Goal: Task Accomplishment & Management: Complete application form

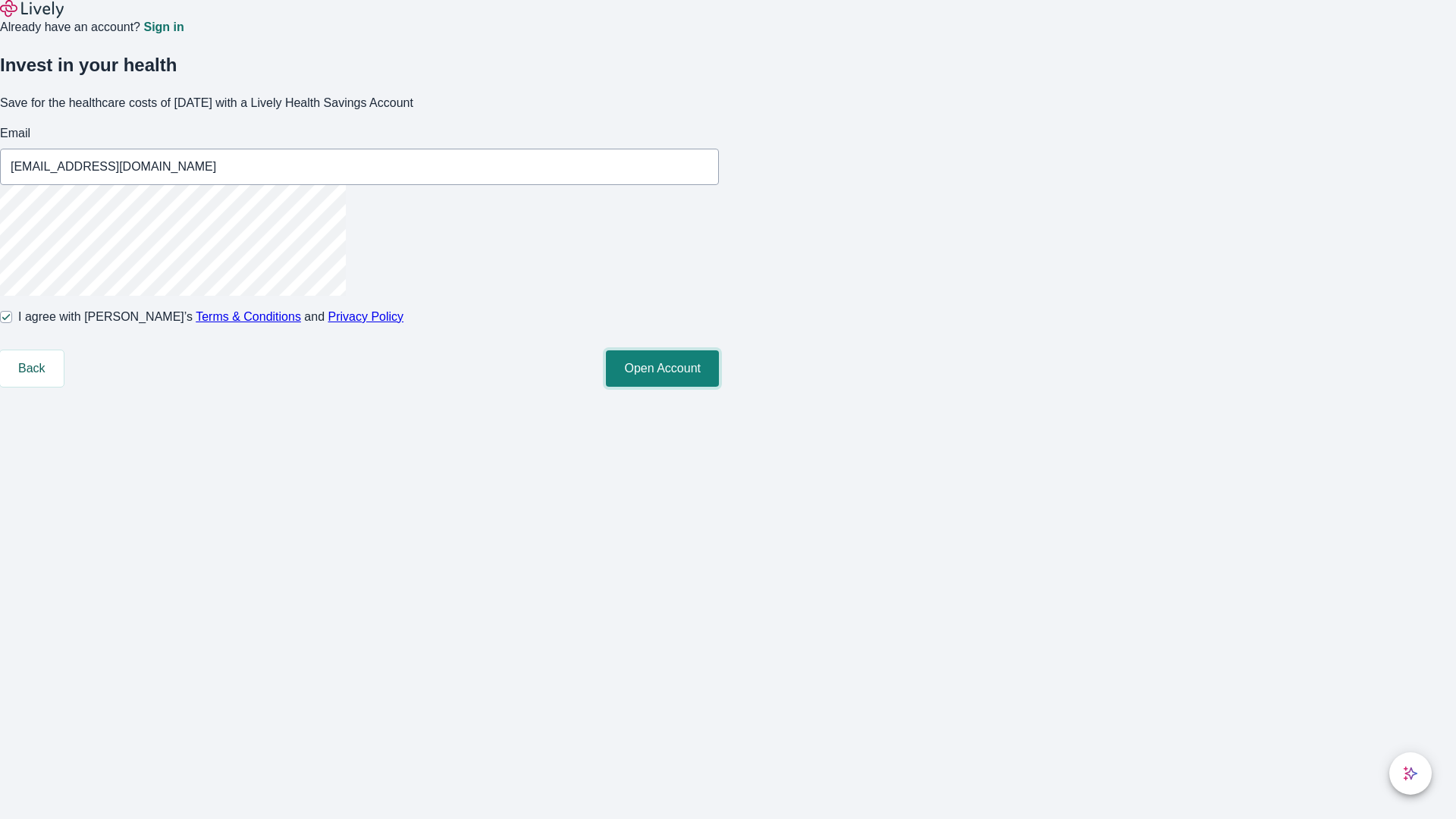
click at [719, 387] on button "Open Account" at bounding box center [662, 368] width 113 height 36
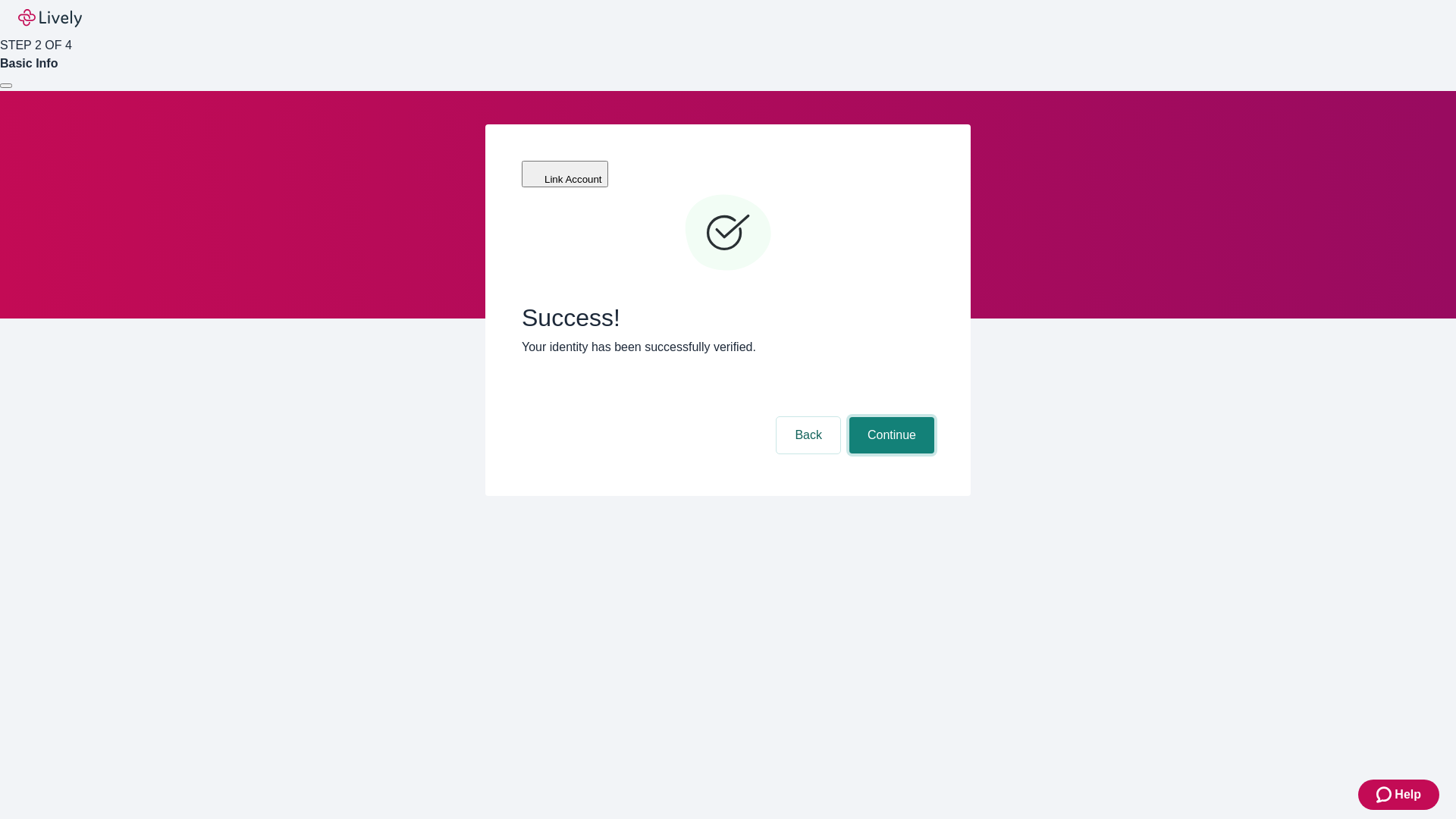
click at [890, 417] on button "Continue" at bounding box center [892, 435] width 85 height 36
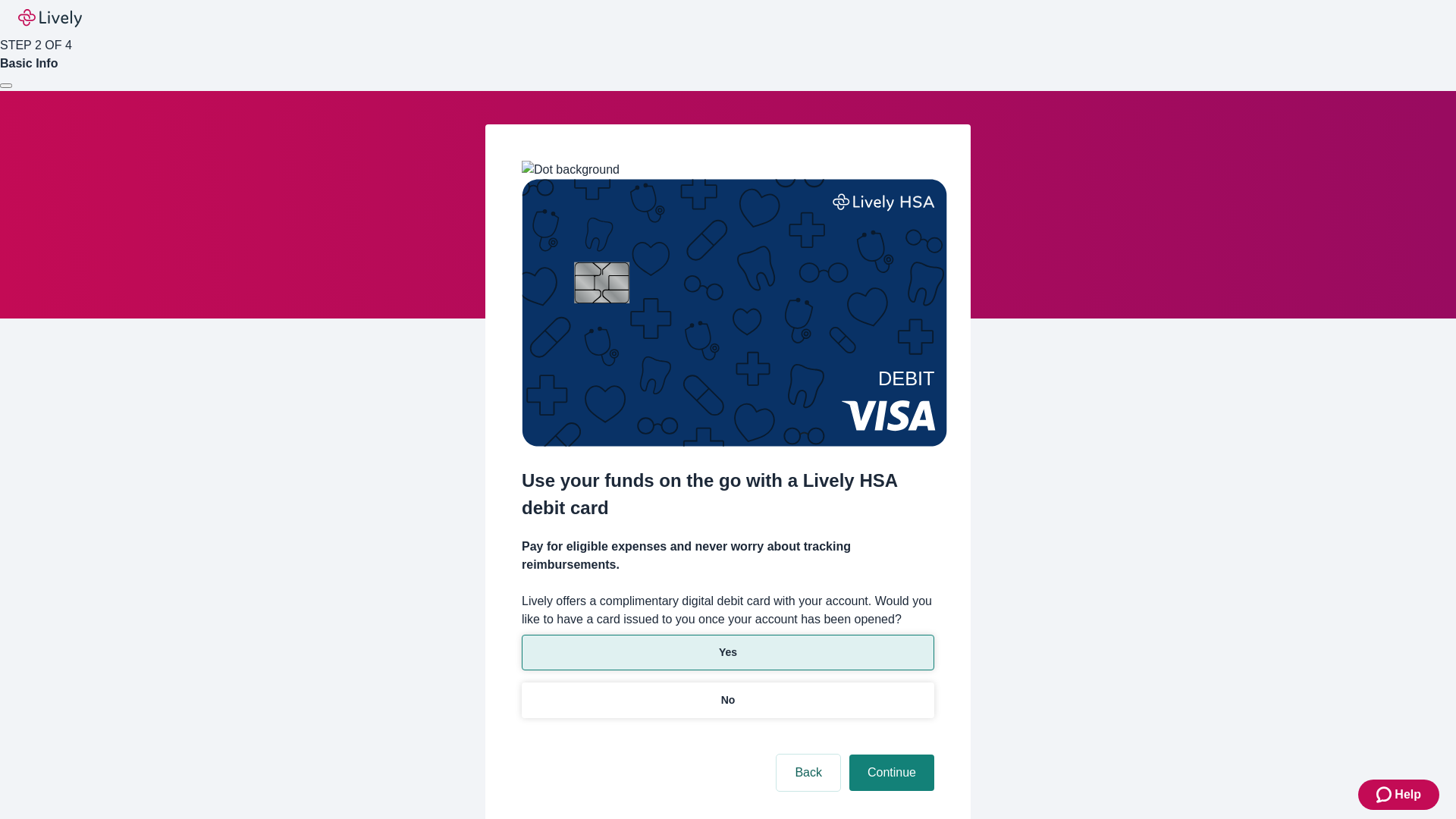
click at [728, 645] on p "Yes" at bounding box center [728, 653] width 19 height 16
click at [890, 755] on button "Continue" at bounding box center [892, 773] width 85 height 36
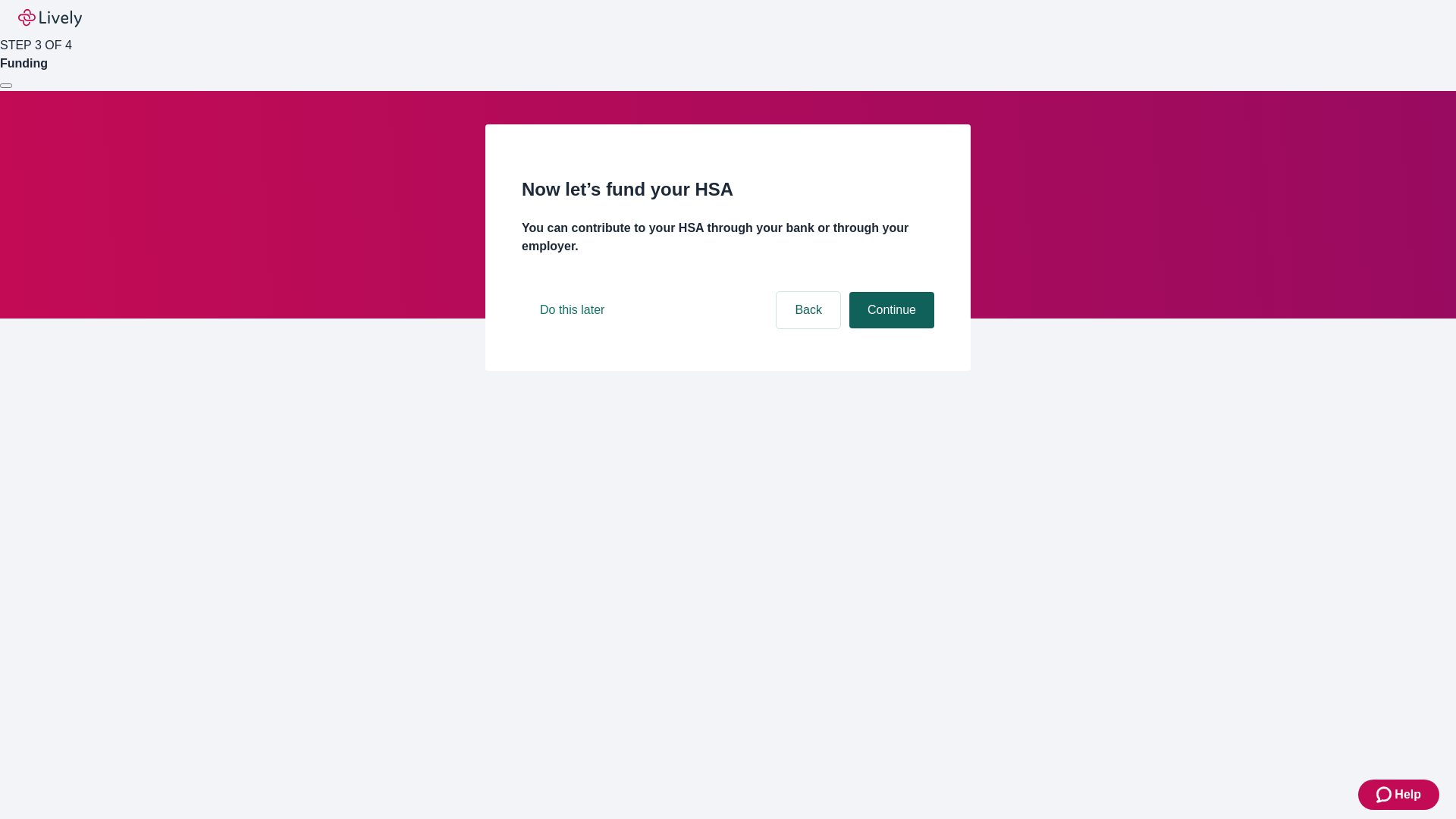
click at [890, 328] on button "Continue" at bounding box center [892, 310] width 85 height 36
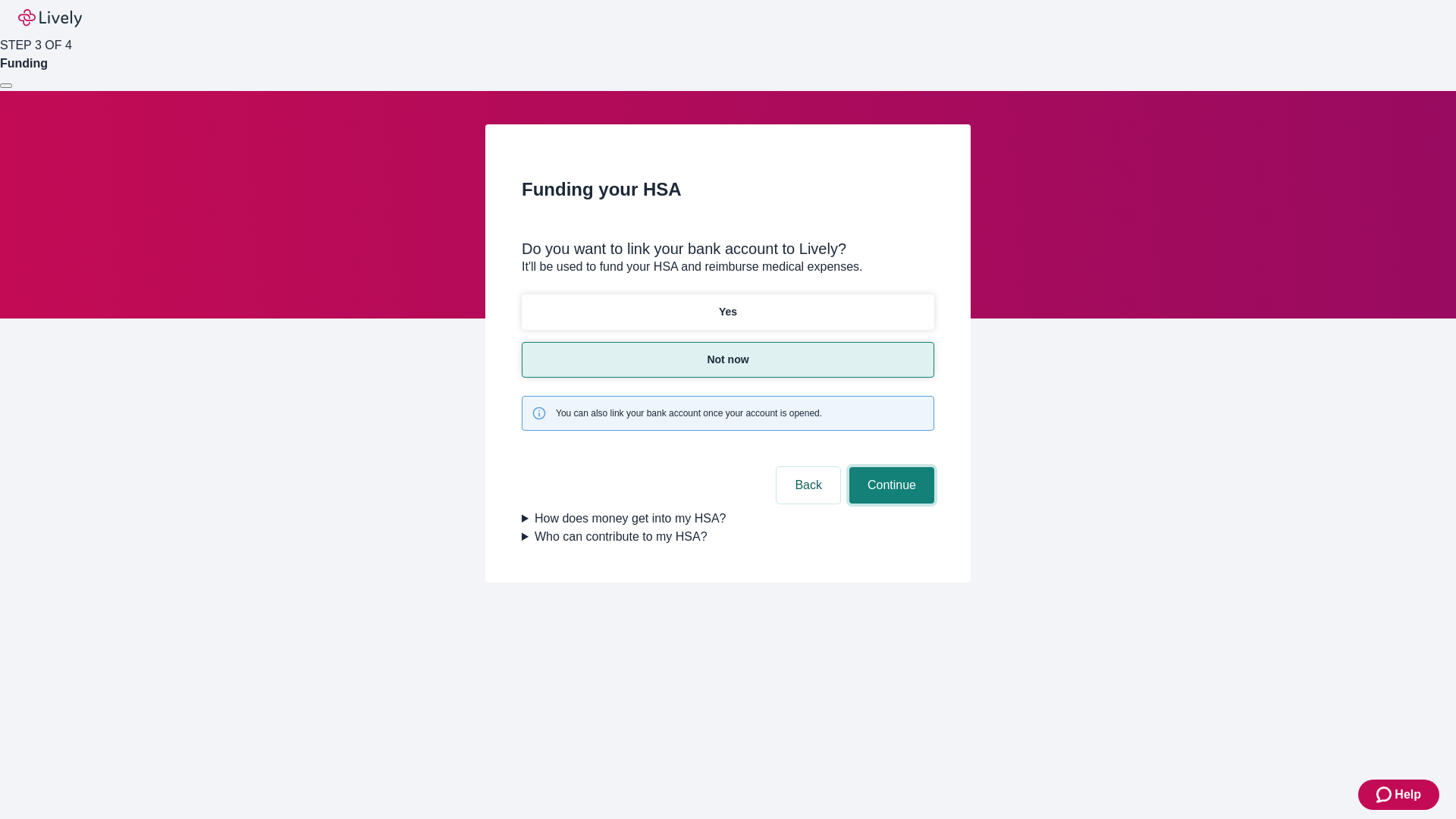
click at [890, 468] on button "Continue" at bounding box center [892, 485] width 85 height 36
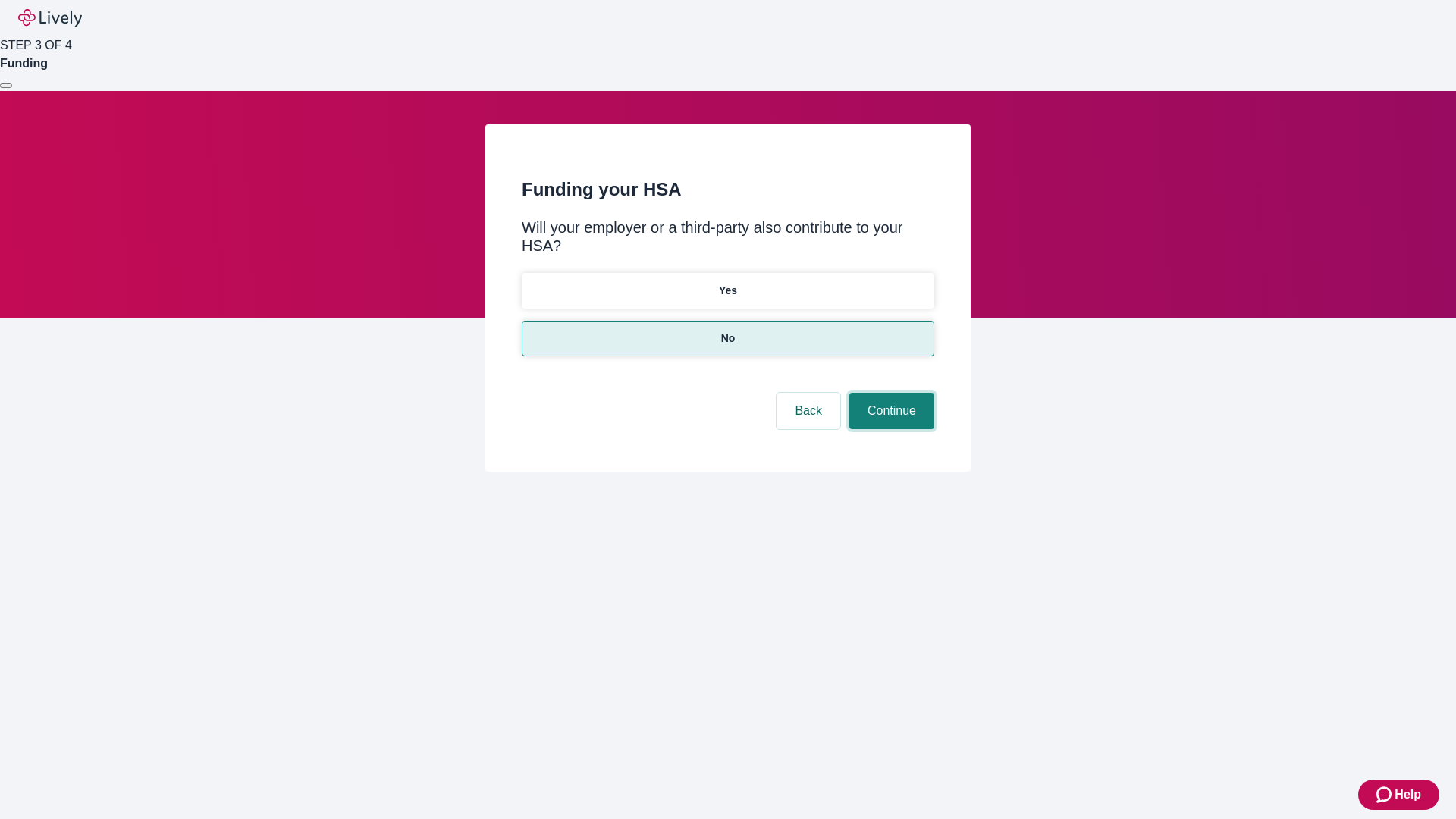
click at [890, 393] on button "Continue" at bounding box center [892, 411] width 85 height 36
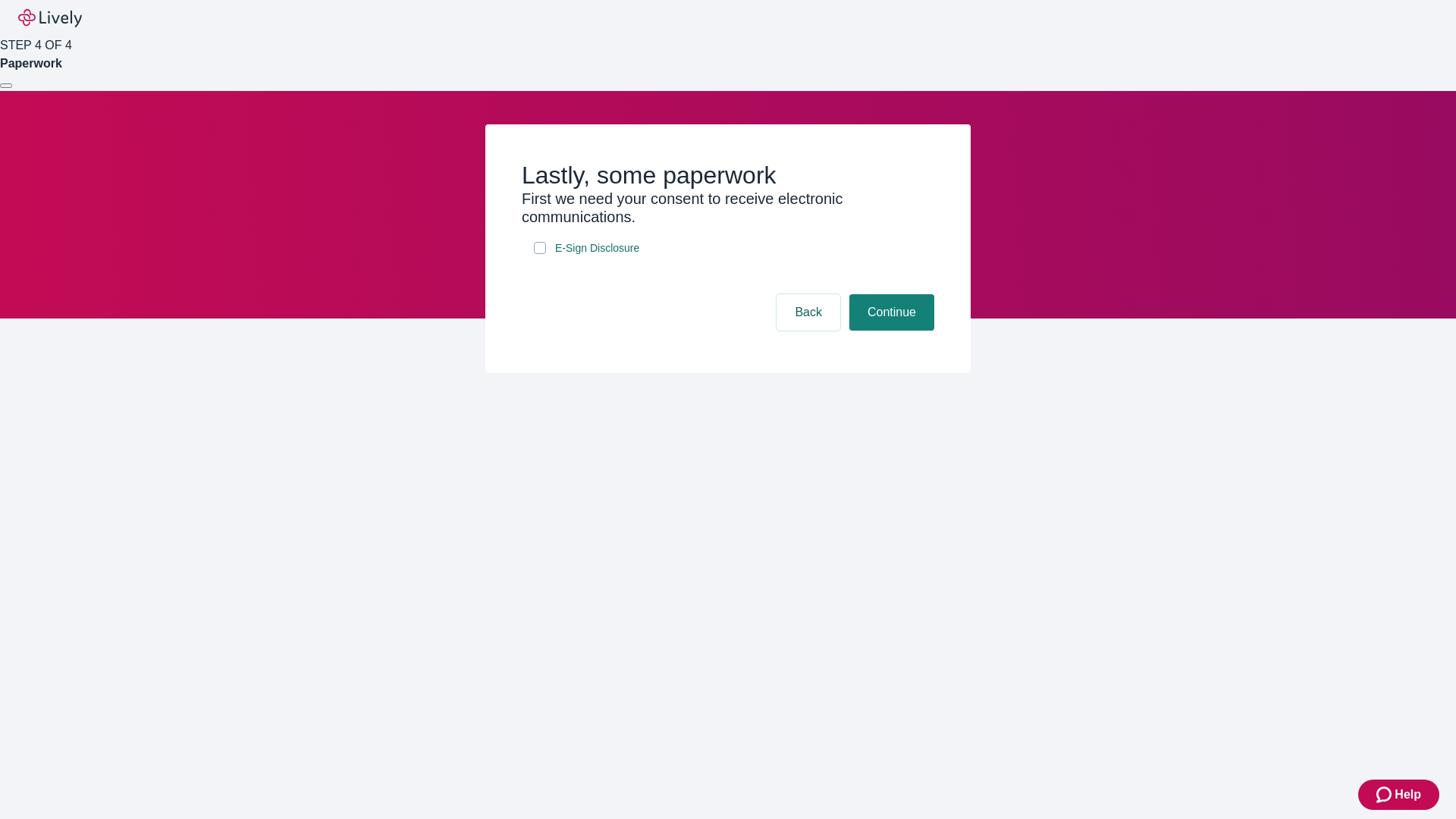
click at [540, 254] on input "E-Sign Disclosure" at bounding box center [540, 248] width 12 height 12
checkbox input "true"
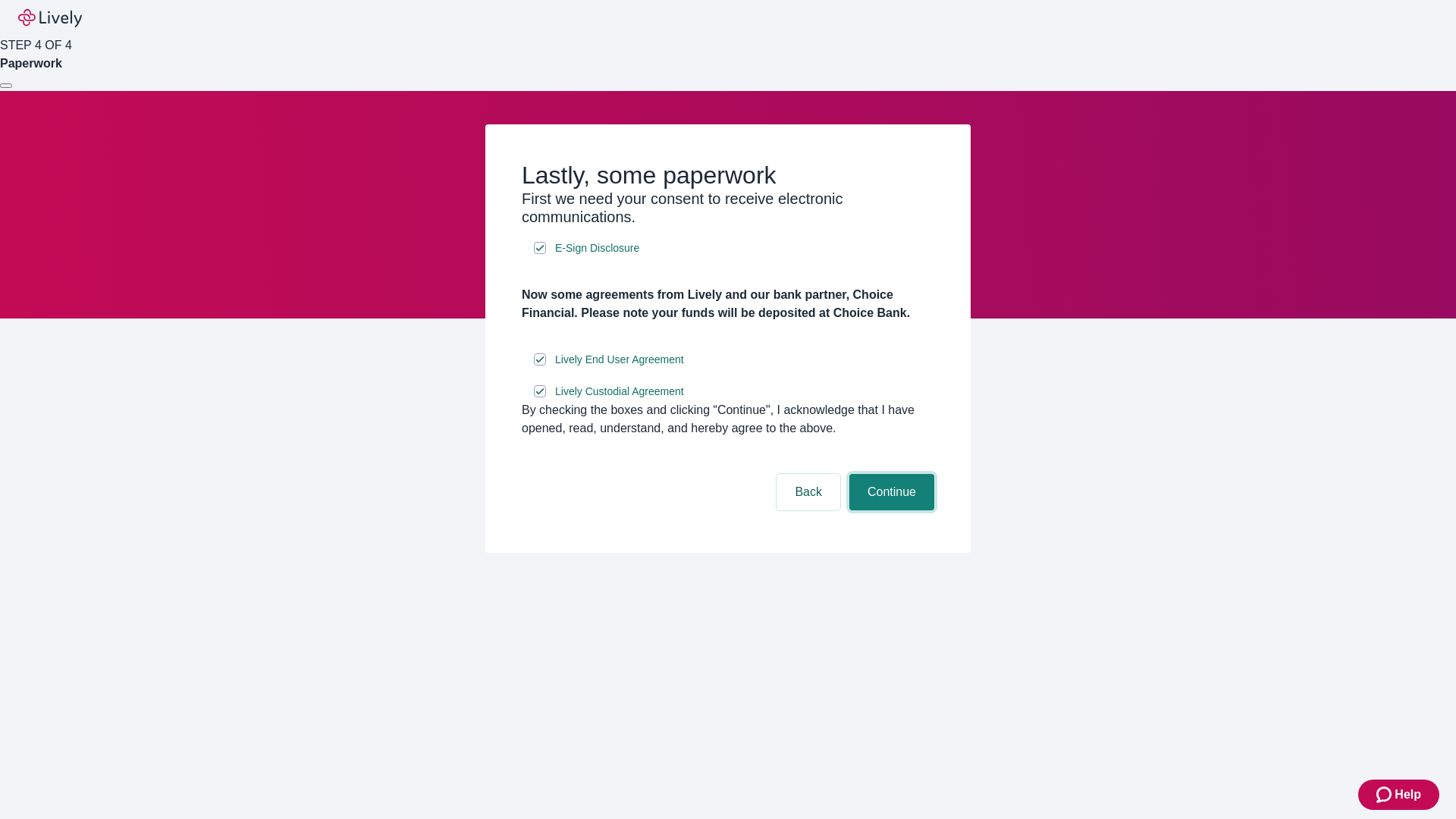
click at [890, 510] on button "Continue" at bounding box center [892, 492] width 85 height 36
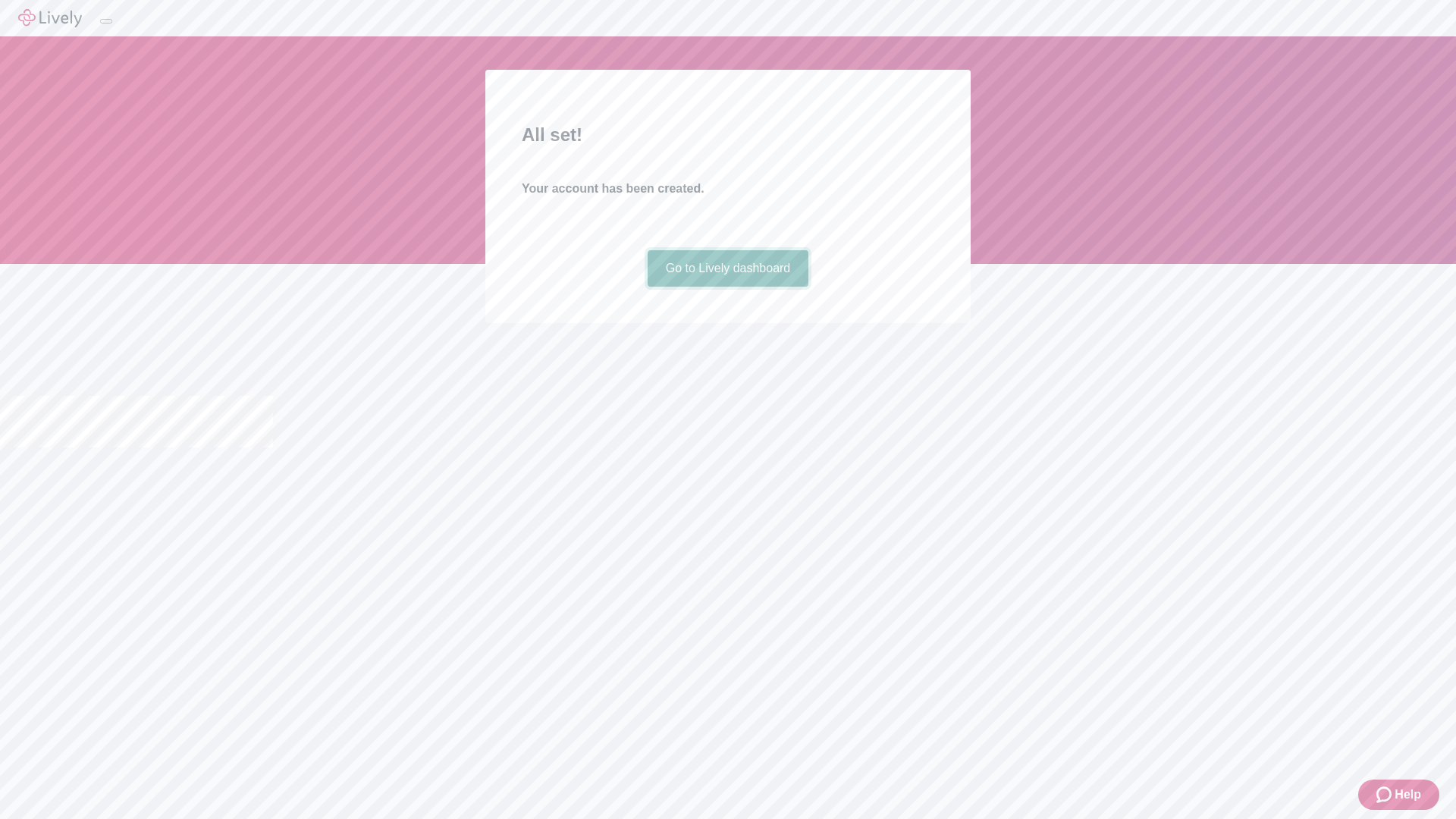
click at [728, 287] on link "Go to Lively dashboard" at bounding box center [728, 268] width 161 height 36
